Goal: Task Accomplishment & Management: Use online tool/utility

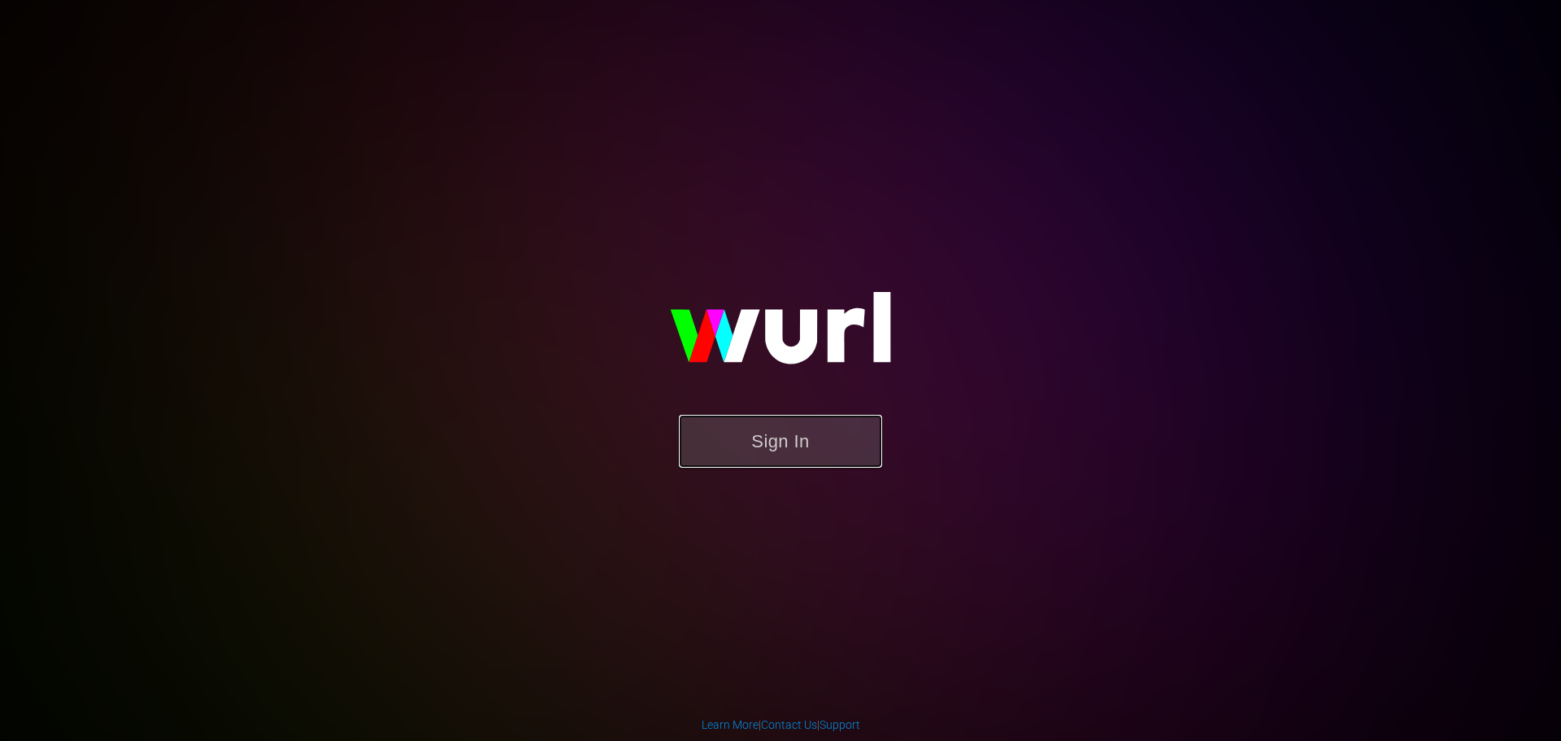
click at [788, 442] on button "Sign In" at bounding box center [780, 441] width 203 height 53
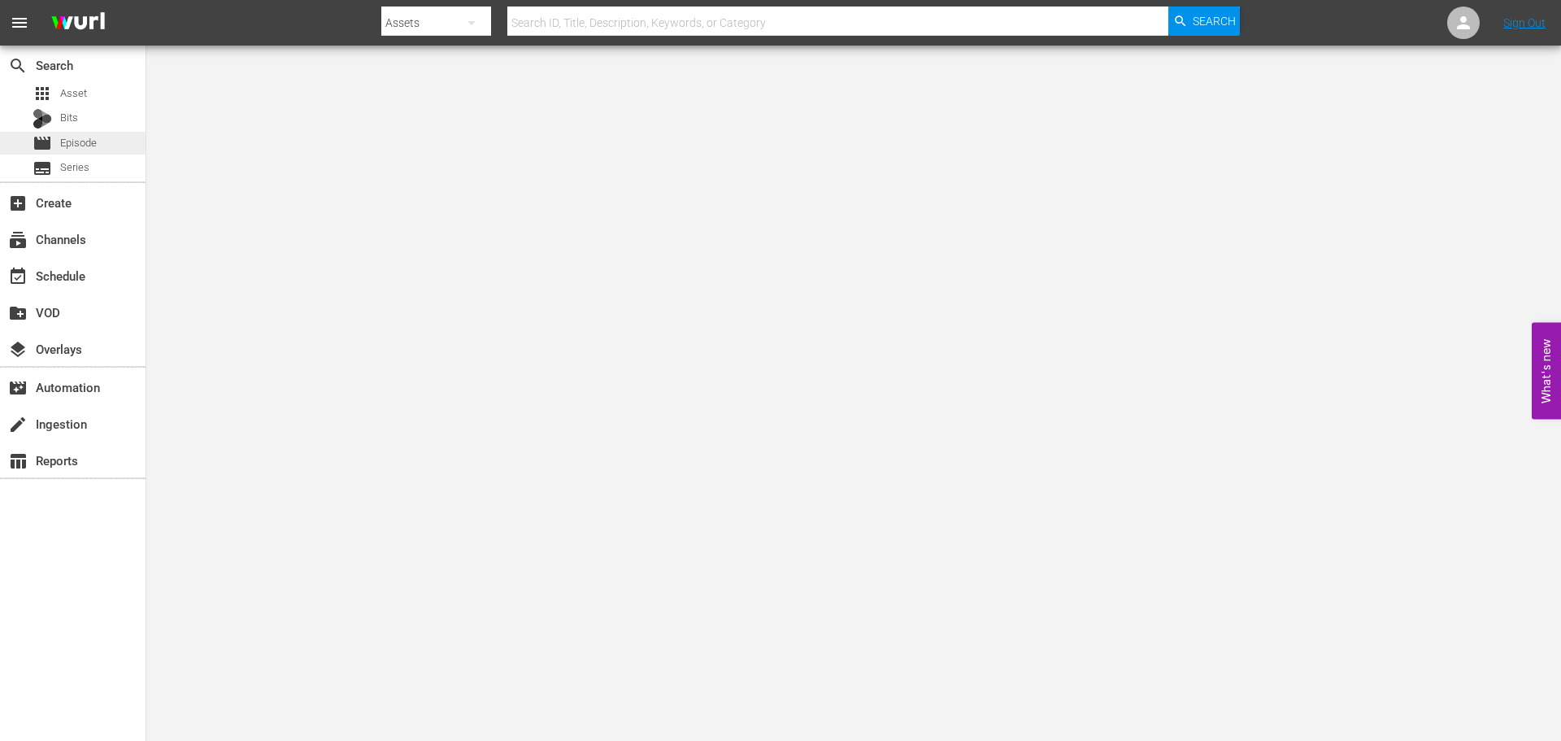
click at [94, 136] on span "Episode" at bounding box center [78, 143] width 37 height 16
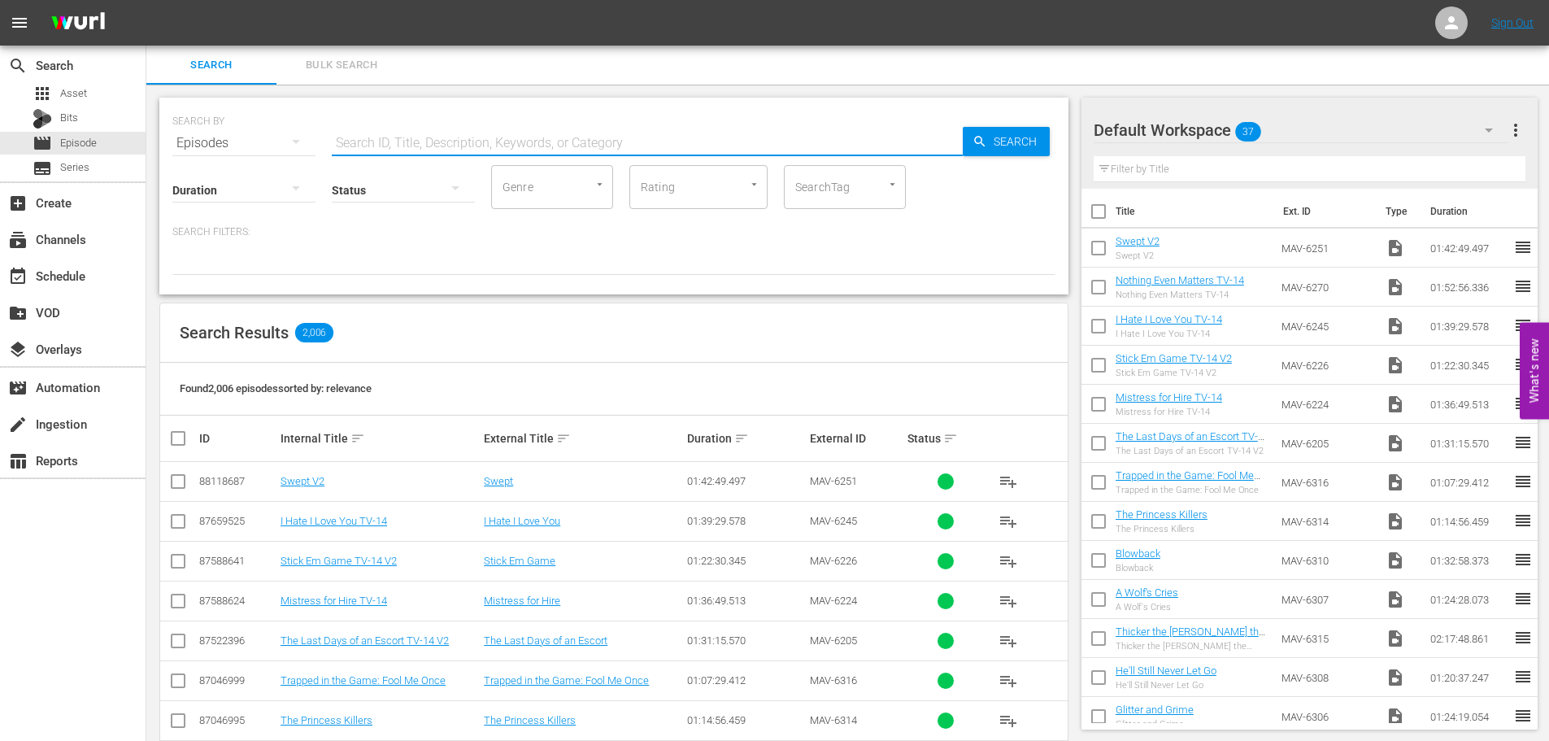
click at [464, 148] on input "text" at bounding box center [647, 143] width 631 height 39
click at [309, 489] on td "Swept V2" at bounding box center [379, 482] width 203 height 40
click at [309, 488] on td "Swept V2" at bounding box center [379, 482] width 203 height 40
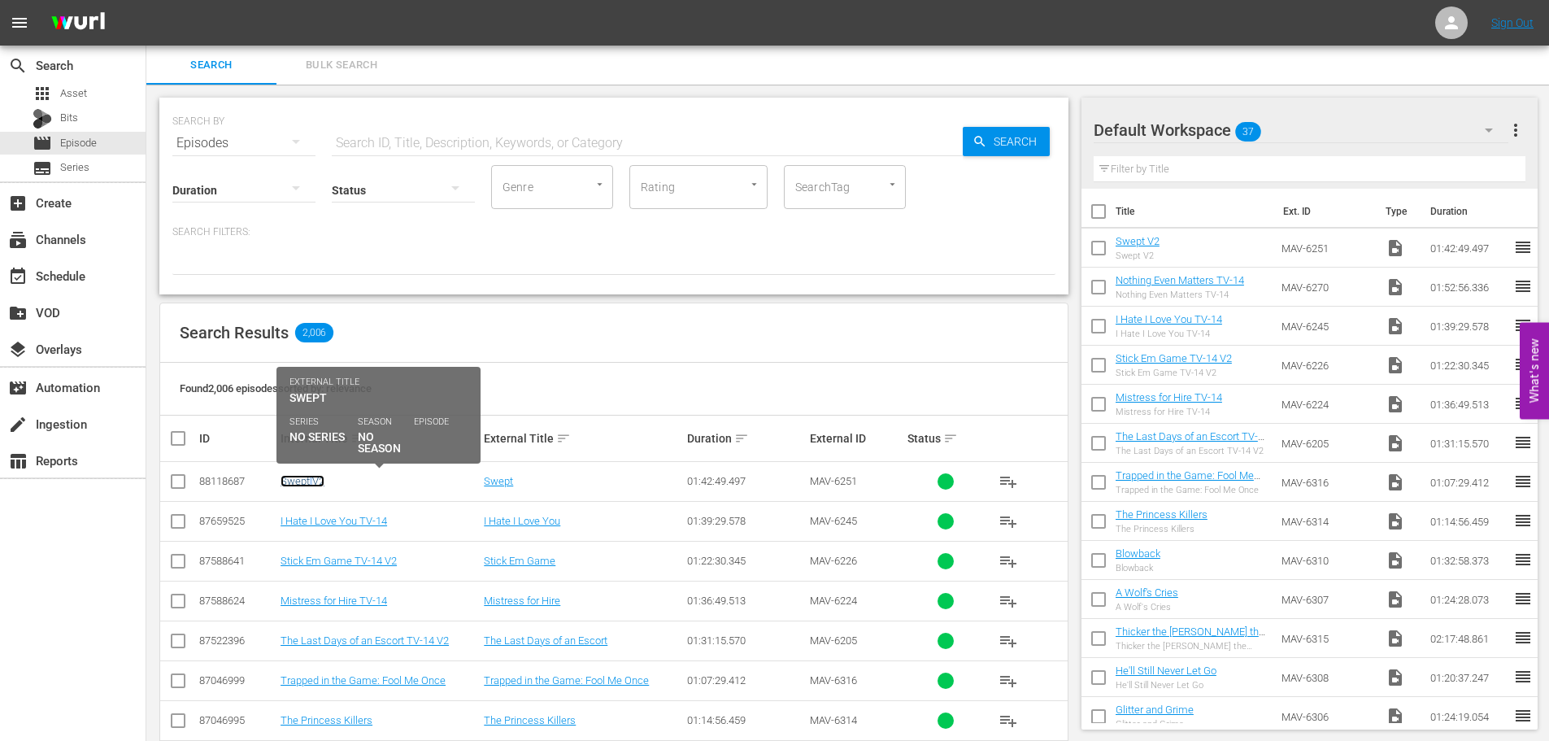
click at [311, 486] on link "Swept V2" at bounding box center [303, 481] width 44 height 12
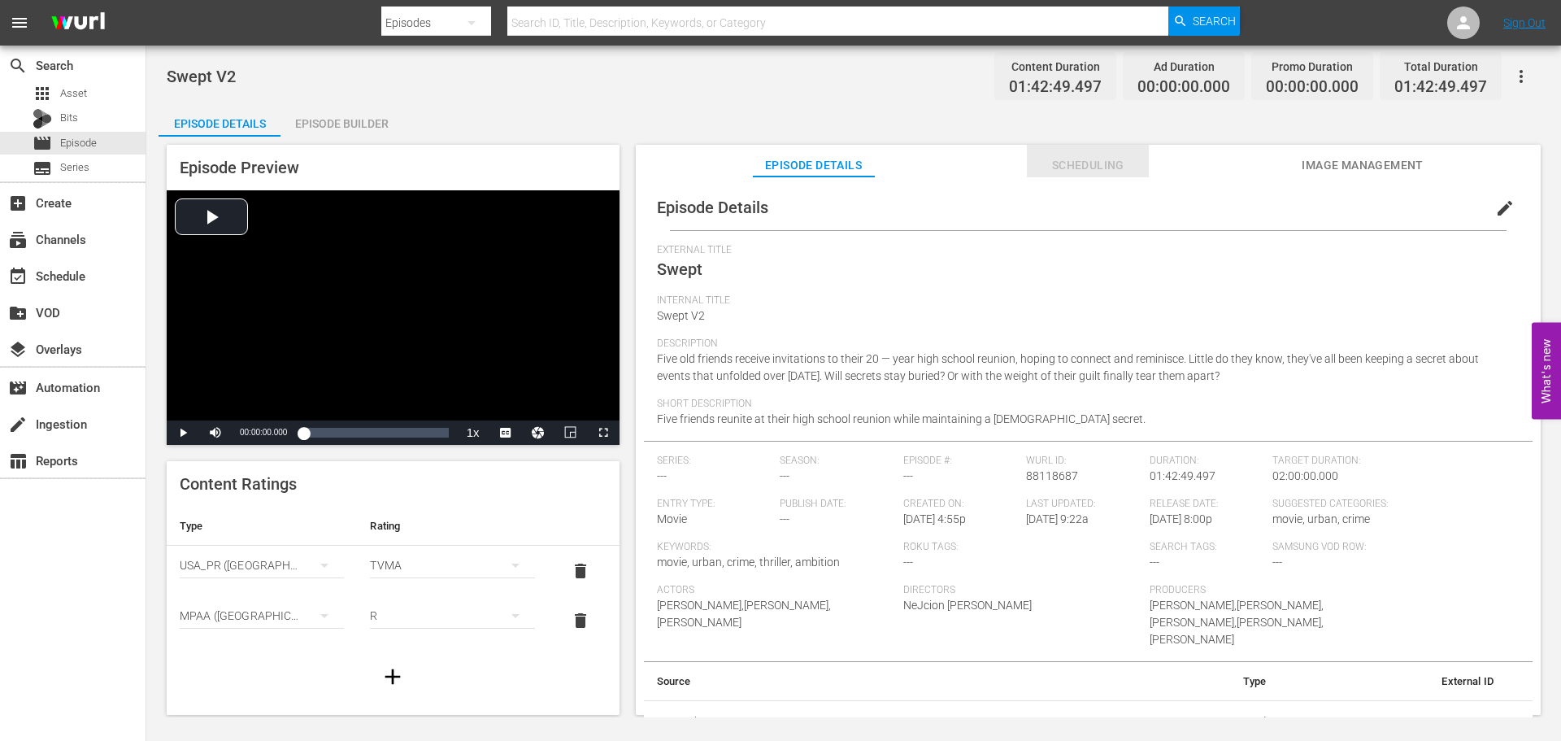
click at [1111, 170] on span "Scheduling" at bounding box center [1088, 165] width 122 height 20
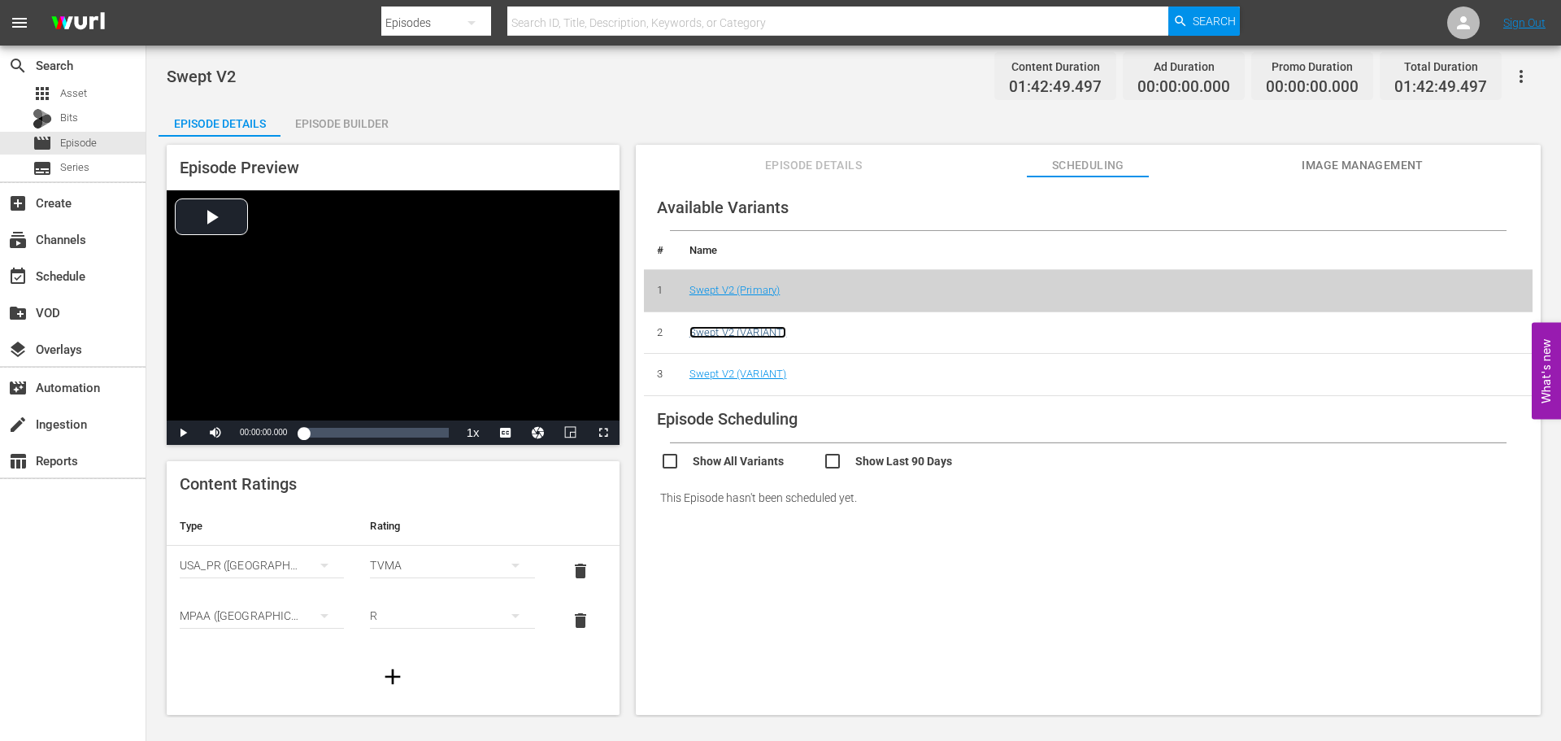
click at [770, 334] on link "Swept V2 (VARIANT)" at bounding box center [739, 332] width 98 height 12
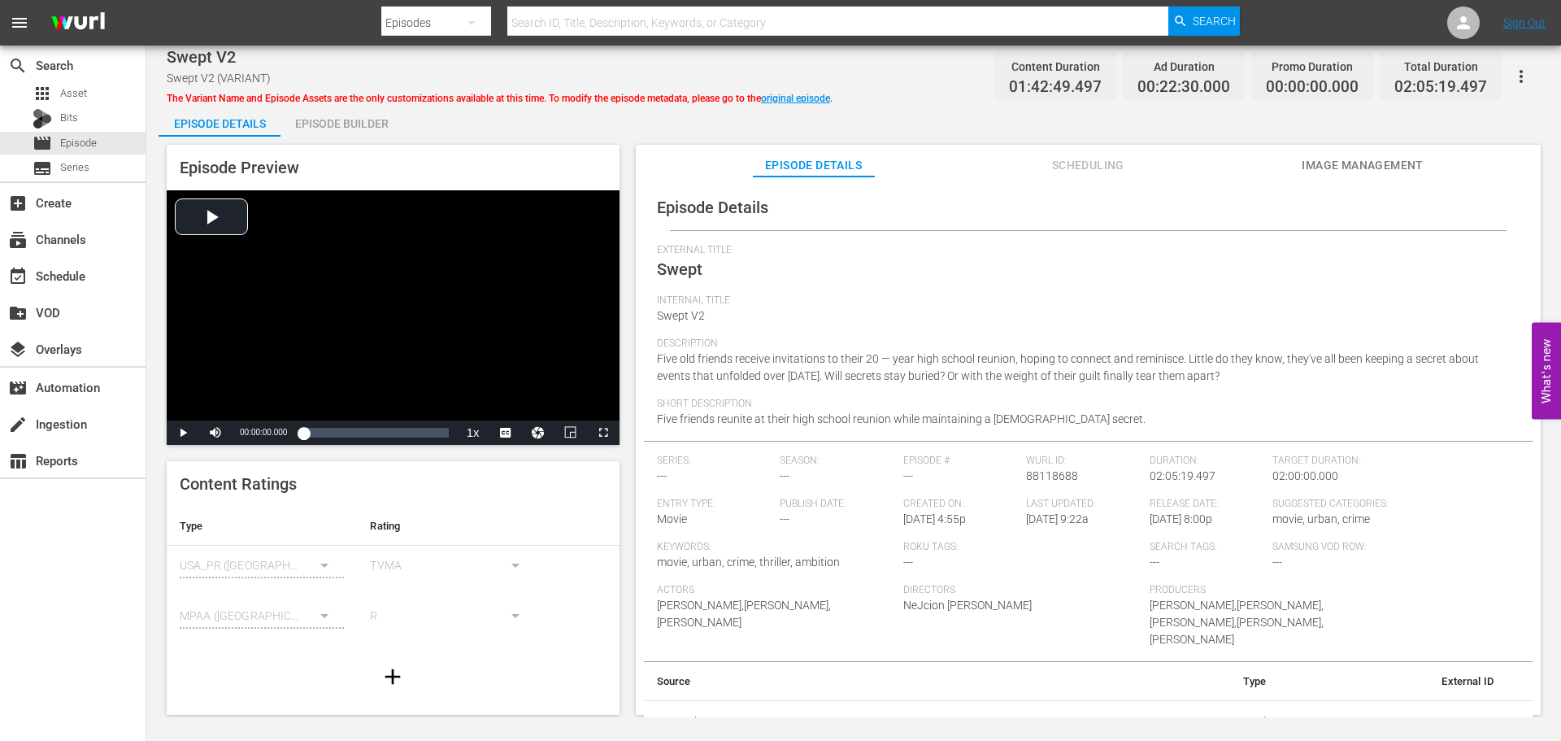
click at [1532, 76] on button "button" at bounding box center [1521, 76] width 39 height 39
click at [959, 123] on div "Episode Details Episode Builder Episode Preview Video Player is loading. Play V…" at bounding box center [854, 416] width 1391 height 624
click at [1116, 162] on span "Scheduling" at bounding box center [1088, 165] width 122 height 20
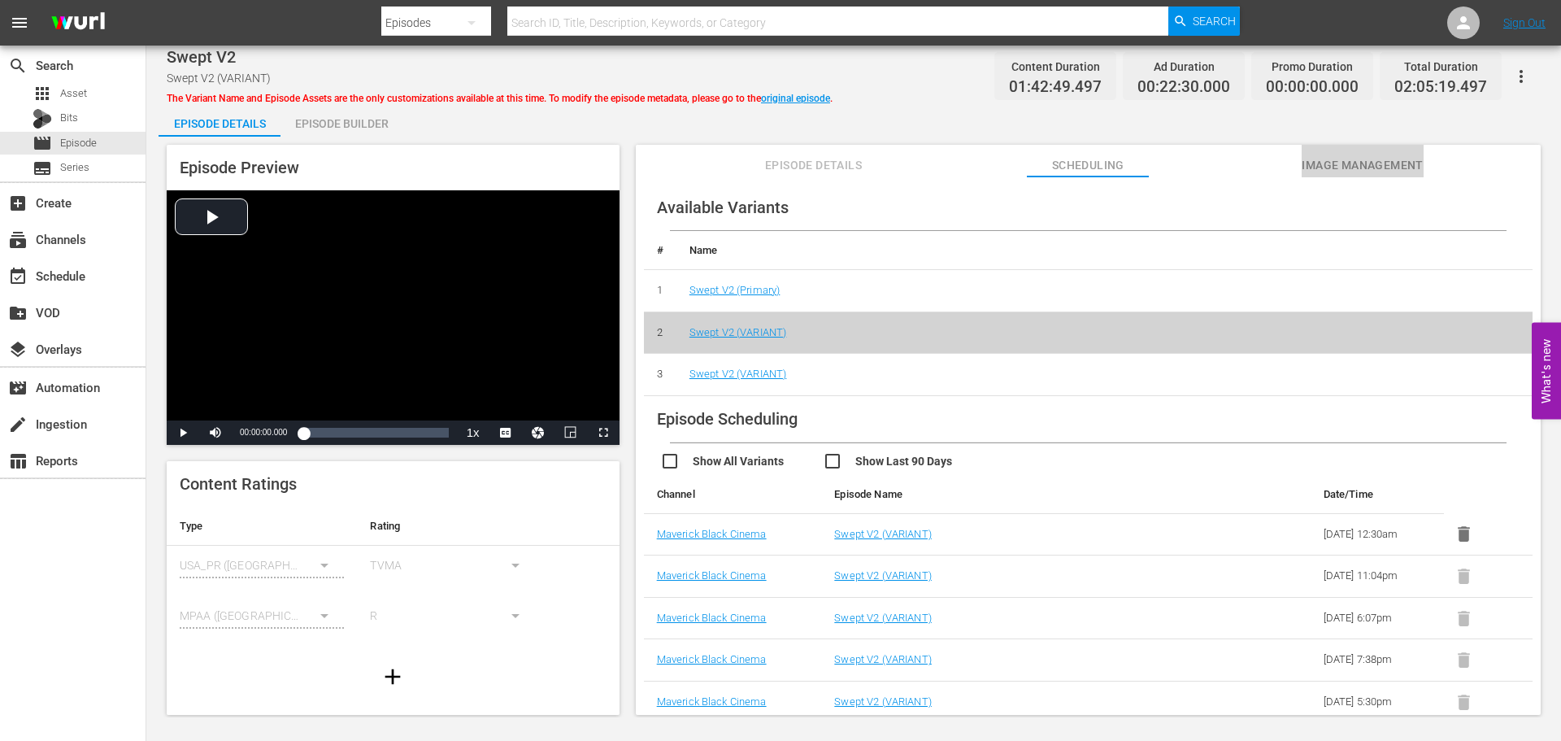
click at [1370, 168] on span "Image Management" at bounding box center [1363, 165] width 122 height 20
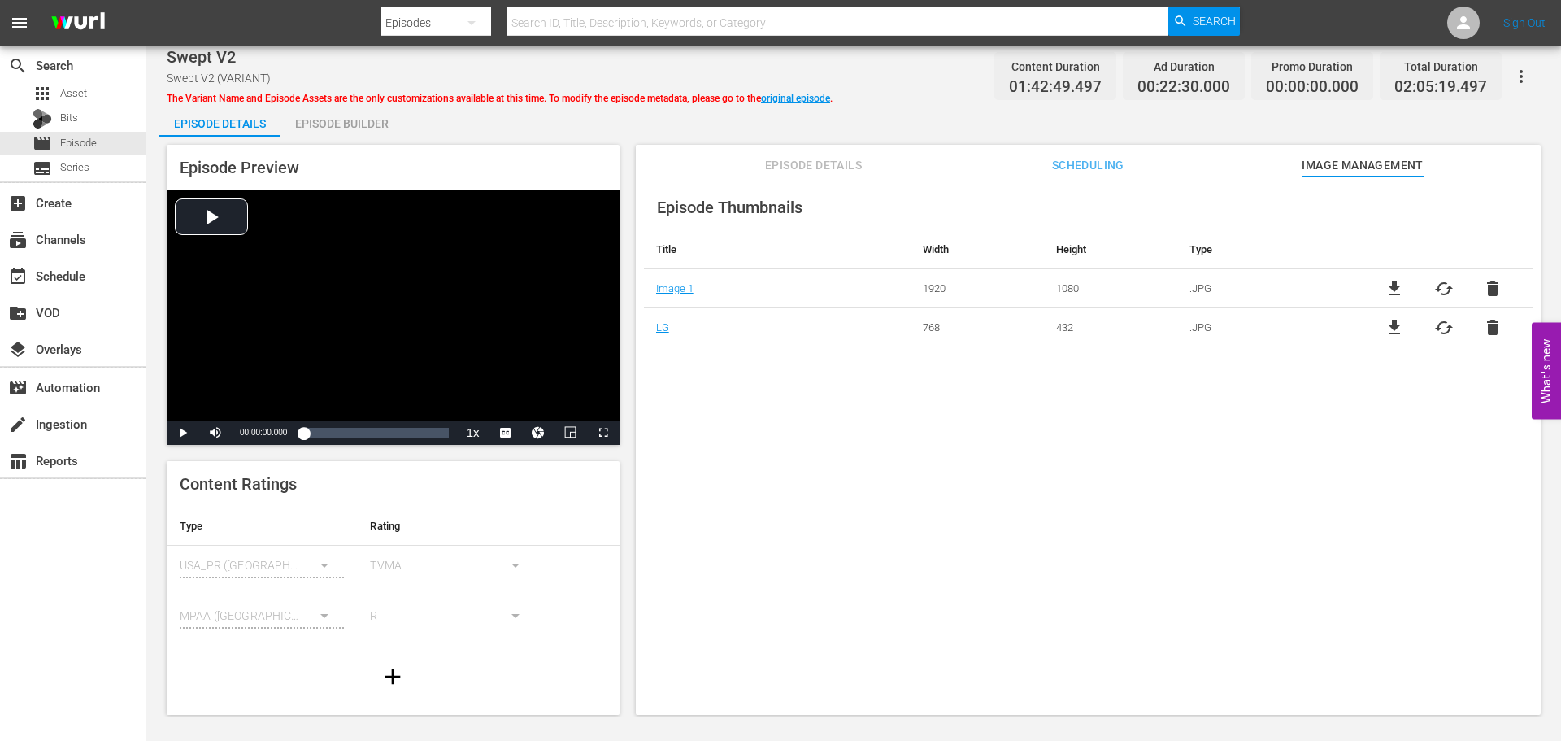
click at [1068, 150] on button "Scheduling" at bounding box center [1088, 161] width 122 height 33
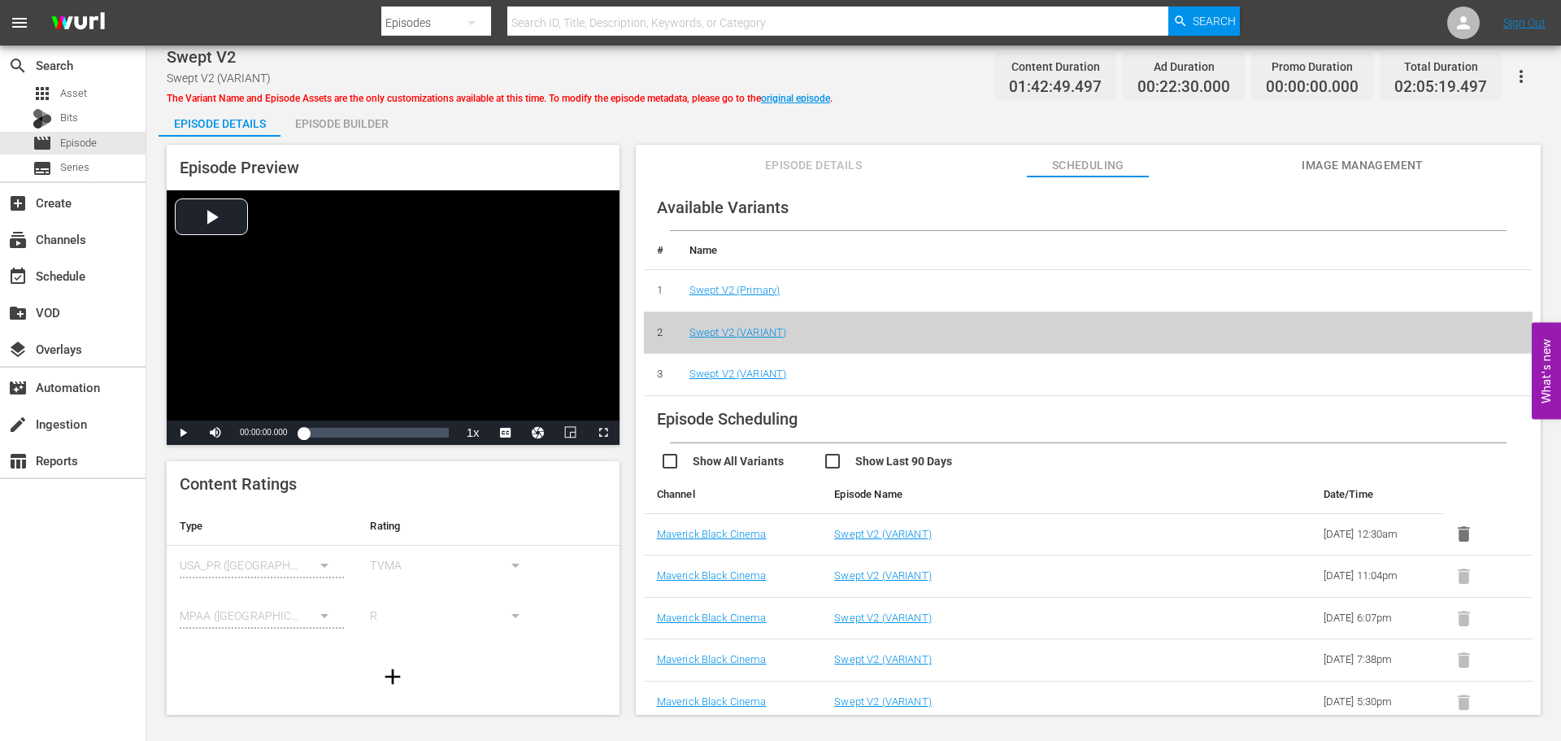
click at [394, 681] on icon "button" at bounding box center [393, 677] width 26 height 26
